Goal: Transaction & Acquisition: Purchase product/service

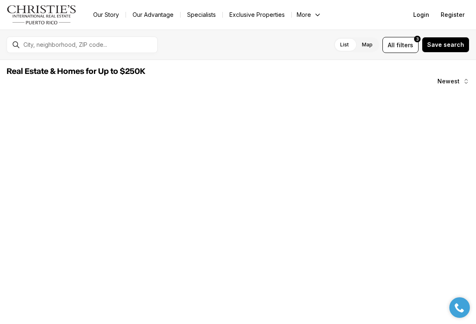
scroll to position [322, 0]
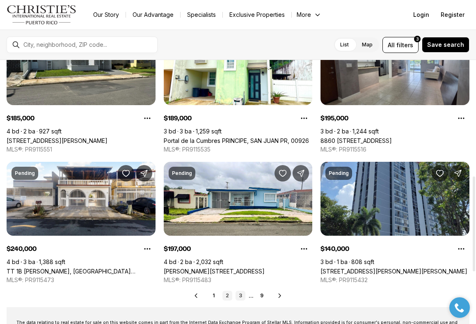
click at [240, 294] on link "3" at bounding box center [240, 295] width 10 height 10
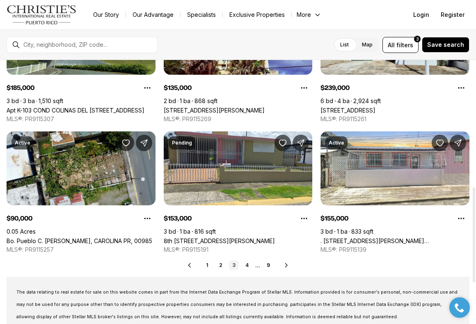
scroll to position [367, 0]
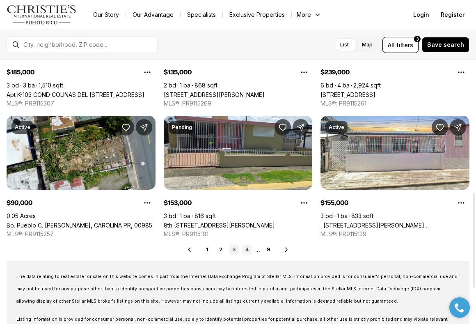
click at [246, 251] on link "4" at bounding box center [247, 249] width 10 height 10
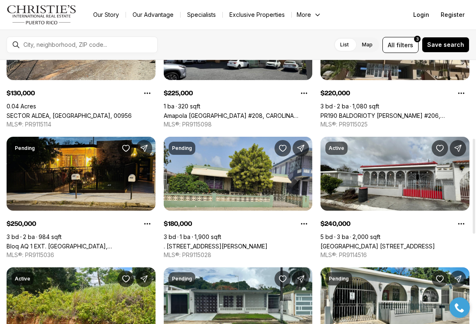
scroll to position [217, 0]
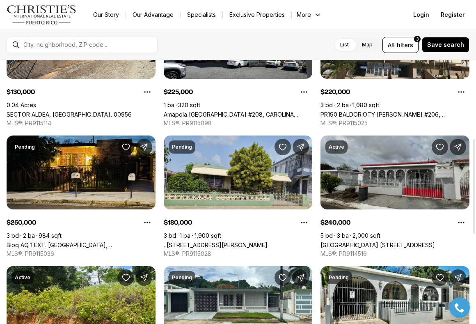
click at [410, 241] on link "[GEOGRAPHIC_DATA] [STREET_ADDRESS]" at bounding box center [377, 244] width 114 height 7
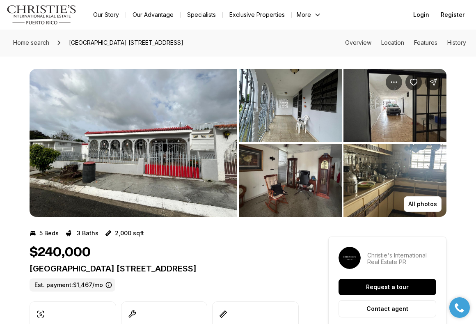
click at [148, 173] on img "View image gallery" at bounding box center [134, 143] width 208 height 148
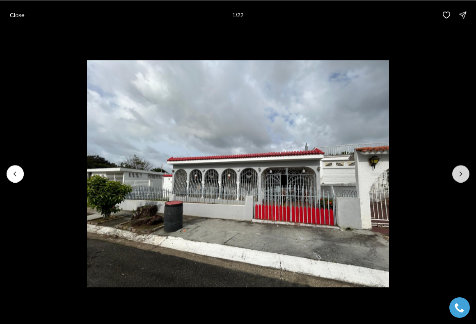
click at [465, 173] on button "Next slide" at bounding box center [460, 173] width 17 height 17
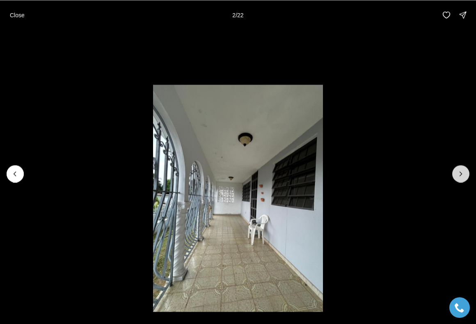
click at [465, 173] on button "Next slide" at bounding box center [460, 173] width 17 height 17
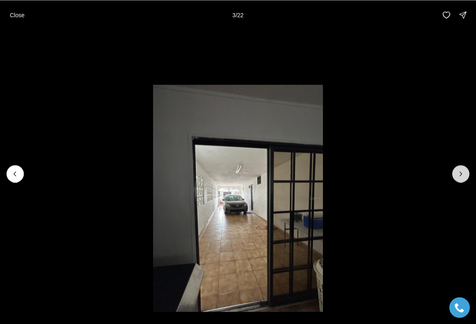
click at [465, 173] on button "Next slide" at bounding box center [460, 173] width 17 height 17
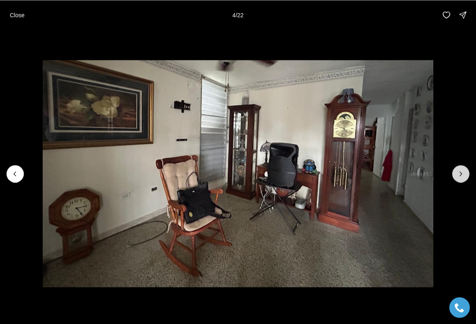
click at [465, 173] on button "Next slide" at bounding box center [460, 173] width 17 height 17
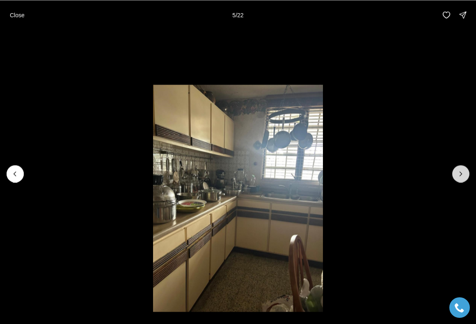
click at [465, 173] on button "Next slide" at bounding box center [460, 173] width 17 height 17
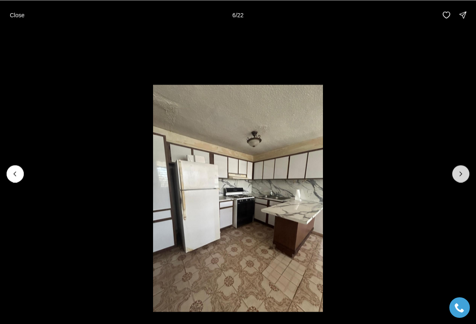
click at [465, 173] on button "Next slide" at bounding box center [460, 173] width 17 height 17
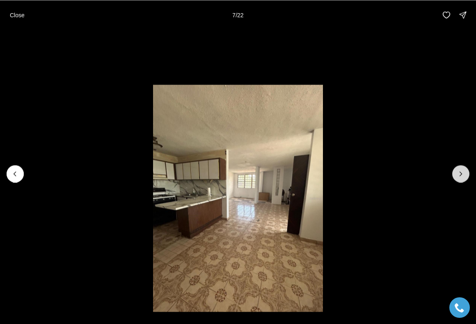
click at [465, 173] on button "Next slide" at bounding box center [460, 173] width 17 height 17
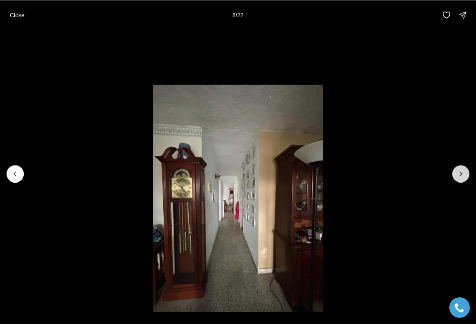
click at [465, 173] on button "Next slide" at bounding box center [460, 173] width 17 height 17
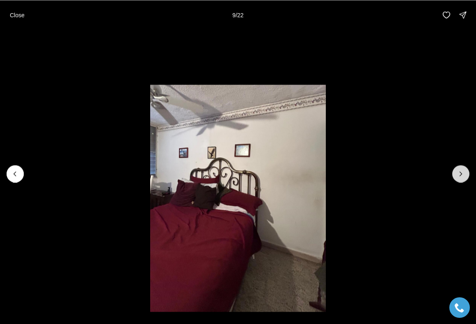
click at [465, 173] on button "Next slide" at bounding box center [460, 173] width 17 height 17
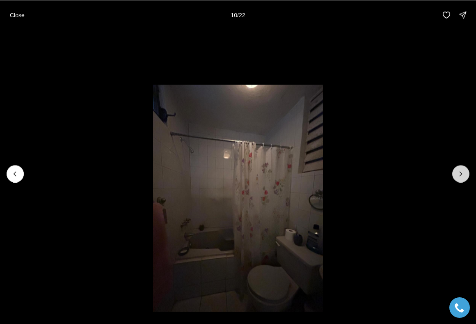
click at [465, 173] on button "Next slide" at bounding box center [460, 173] width 17 height 17
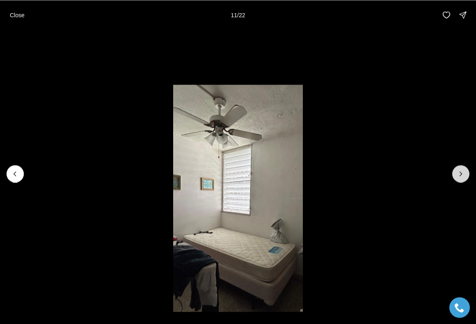
click at [465, 173] on button "Next slide" at bounding box center [460, 173] width 17 height 17
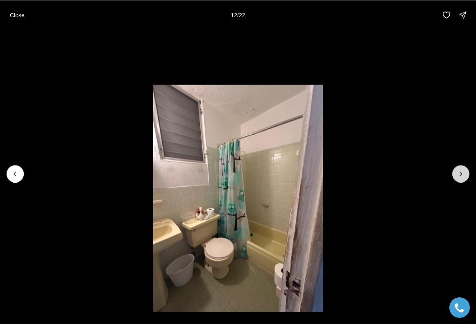
click at [465, 173] on button "Next slide" at bounding box center [460, 173] width 17 height 17
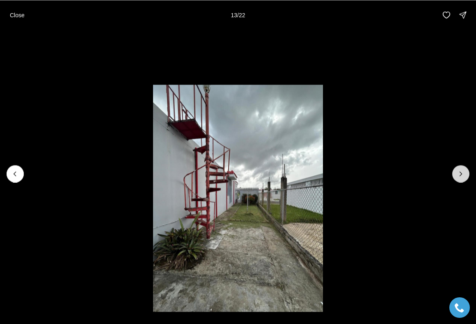
click at [465, 173] on button "Next slide" at bounding box center [460, 173] width 17 height 17
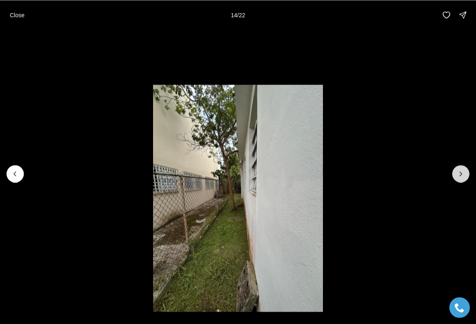
click at [465, 173] on button "Next slide" at bounding box center [460, 173] width 17 height 17
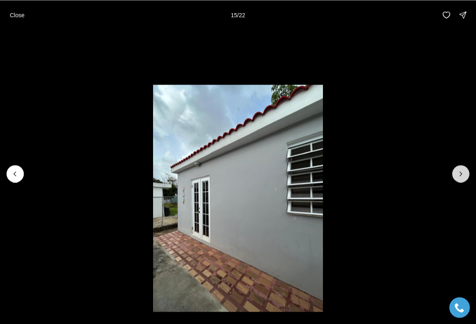
click at [465, 171] on button "Next slide" at bounding box center [460, 173] width 17 height 17
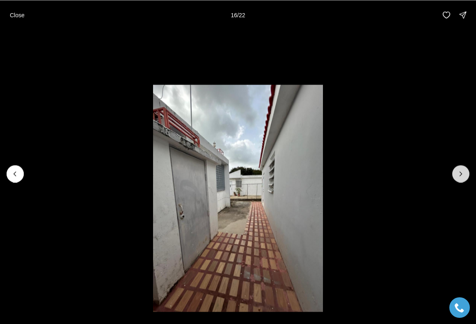
click at [465, 171] on button "Next slide" at bounding box center [460, 173] width 17 height 17
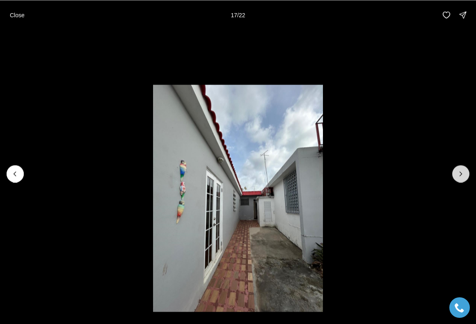
click at [465, 171] on button "Next slide" at bounding box center [460, 173] width 17 height 17
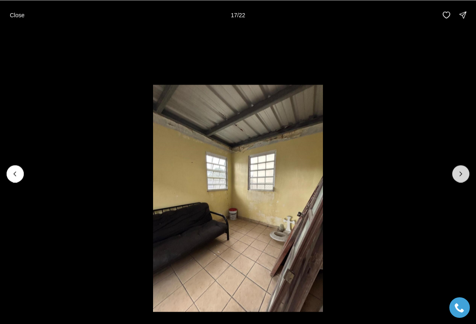
click at [465, 171] on button "Next slide" at bounding box center [460, 173] width 17 height 17
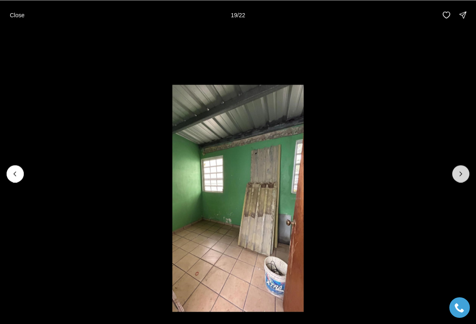
click at [465, 171] on button "Next slide" at bounding box center [460, 173] width 17 height 17
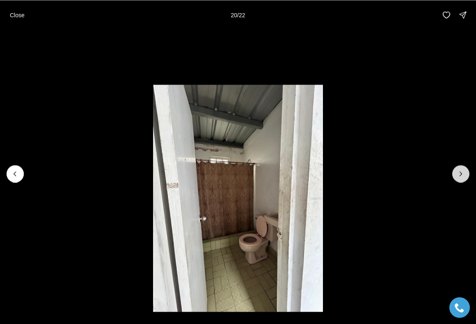
click at [465, 171] on button "Next slide" at bounding box center [460, 173] width 17 height 17
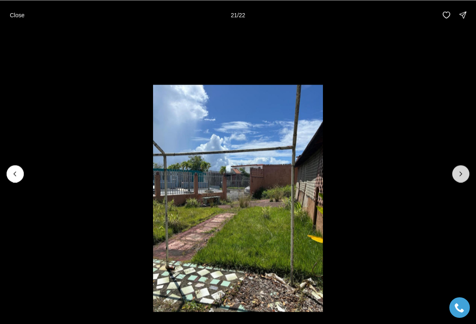
click at [465, 171] on button "Next slide" at bounding box center [460, 173] width 17 height 17
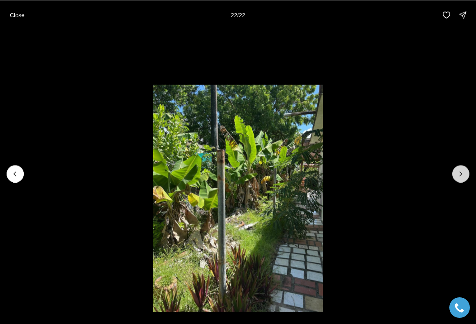
click at [465, 171] on div at bounding box center [460, 173] width 17 height 17
click at [19, 16] on p "Close" at bounding box center [17, 14] width 15 height 7
